Goal: Task Accomplishment & Management: Use online tool/utility

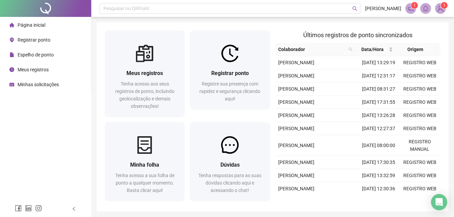
click at [37, 38] on span "Registrar ponto" at bounding box center [34, 39] width 33 height 5
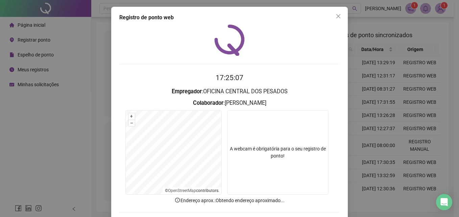
scroll to position [32, 0]
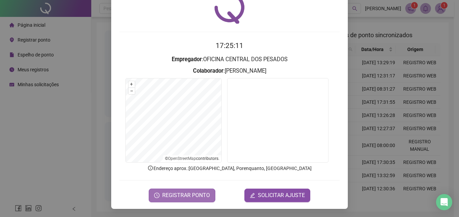
click at [169, 199] on span "REGISTRAR PONTO" at bounding box center [186, 195] width 48 height 8
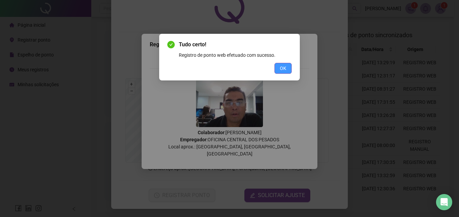
click at [285, 67] on span "OK" at bounding box center [283, 68] width 6 height 7
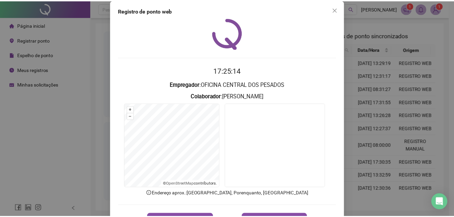
scroll to position [0, 0]
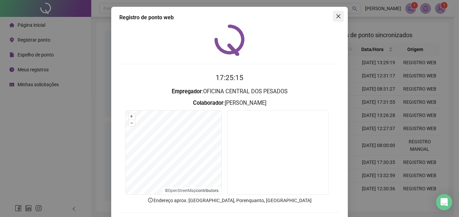
click at [336, 17] on icon "close" at bounding box center [338, 16] width 5 height 5
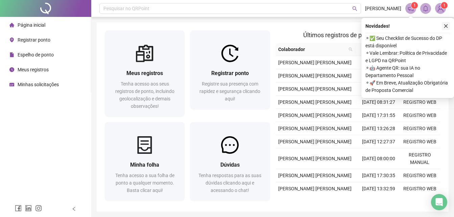
click at [446, 27] on icon "close" at bounding box center [446, 26] width 5 height 5
